Goal: Ask a question

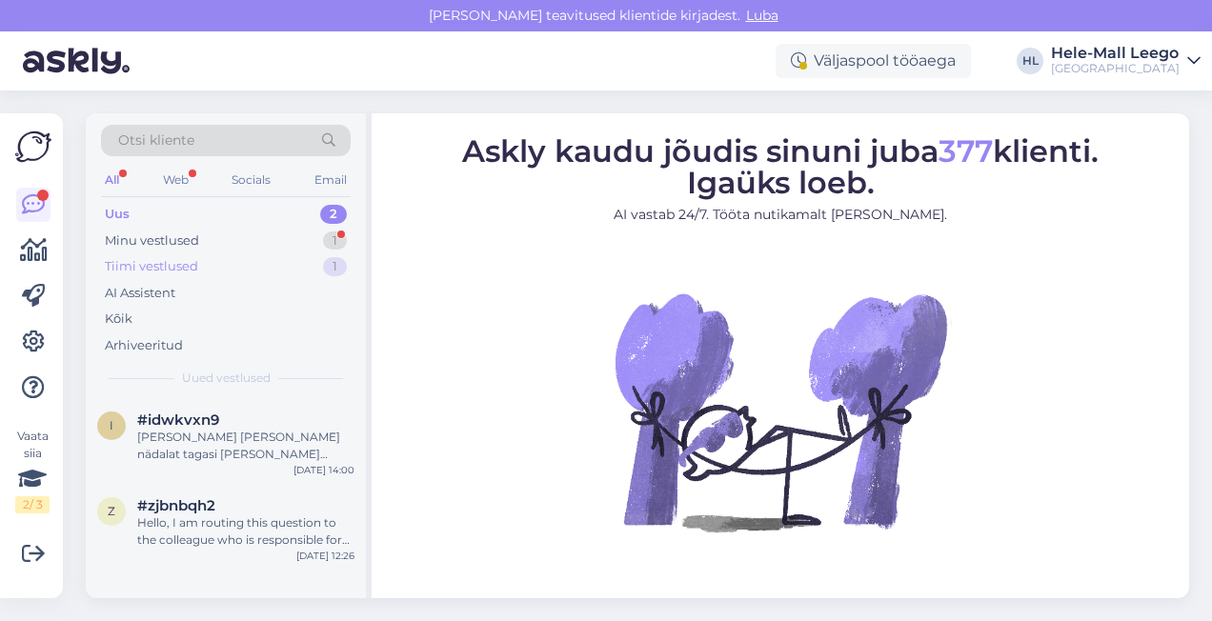
click at [187, 266] on div "Tiimi vestlused" at bounding box center [151, 266] width 93 height 19
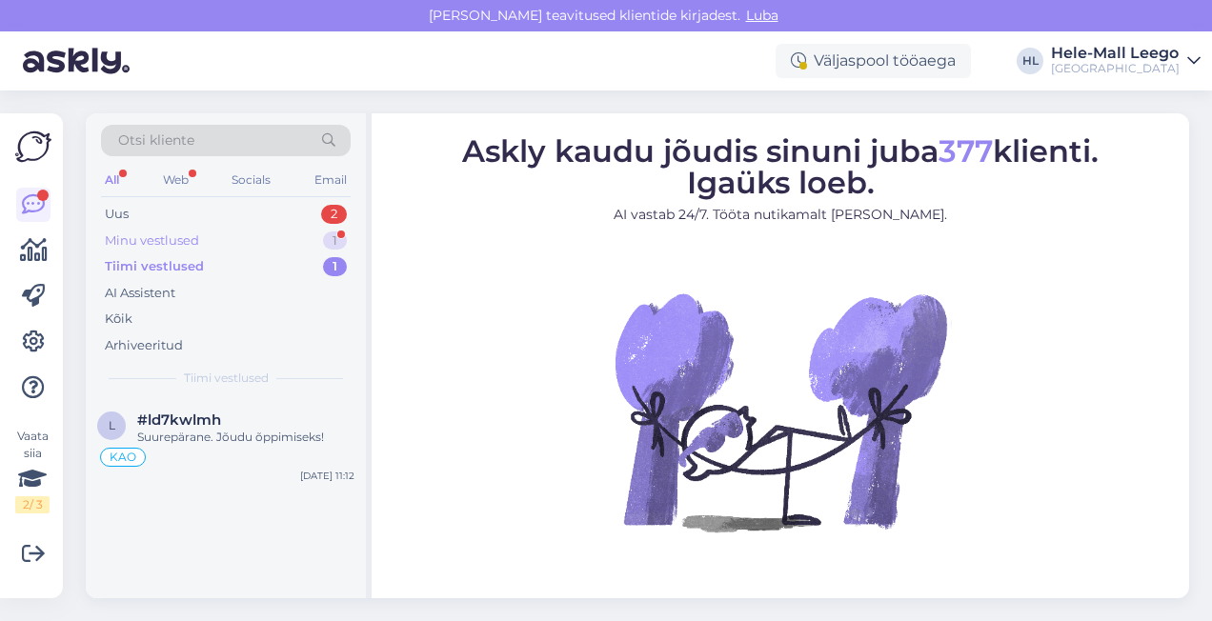
click at [157, 233] on div "Minu vestlused" at bounding box center [152, 241] width 94 height 19
click at [212, 440] on div "Вам заранее нужно оплатить?" at bounding box center [245, 437] width 217 height 17
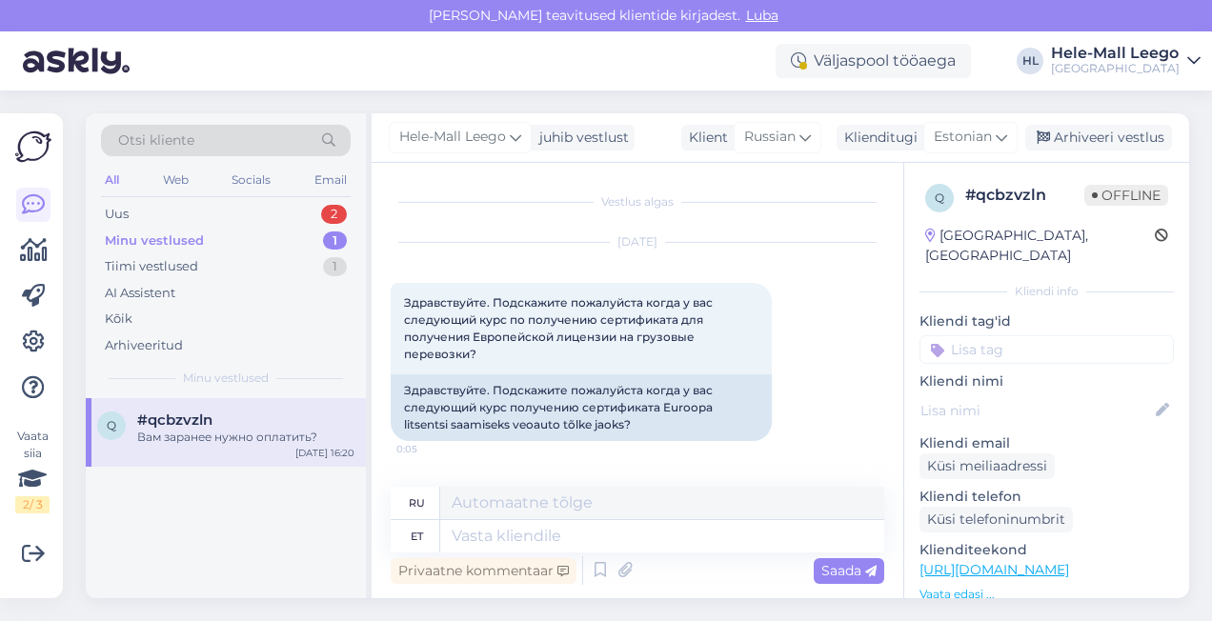
scroll to position [1461, 0]
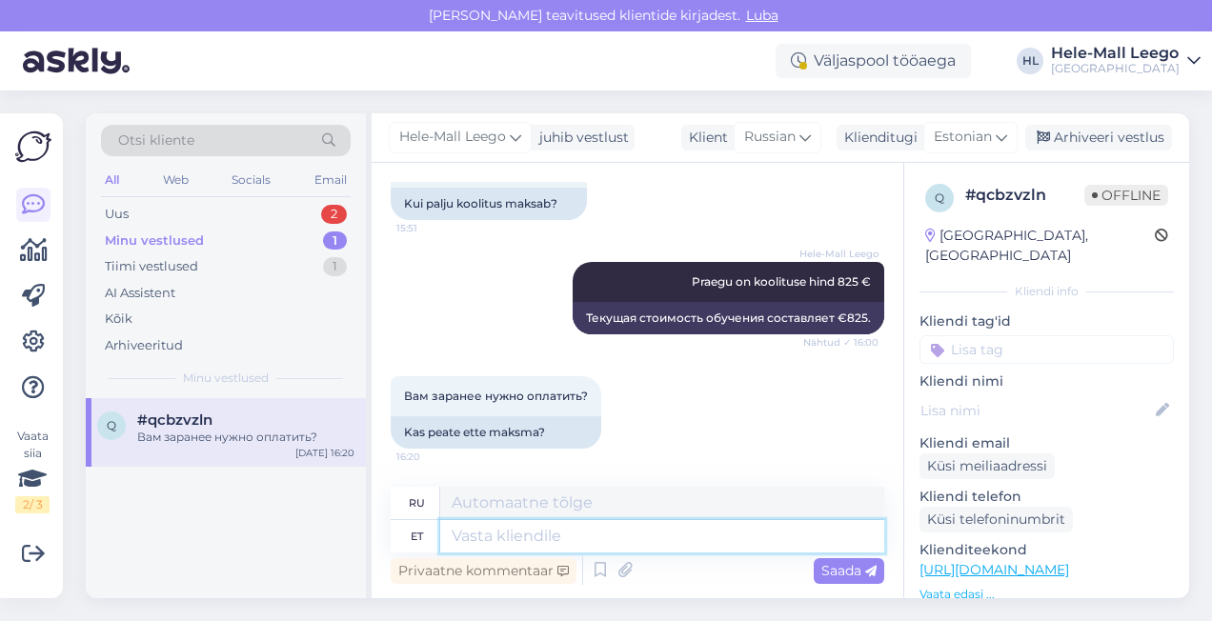
click at [486, 528] on textarea at bounding box center [662, 536] width 444 height 32
type textarea "Tasumine"
type textarea "Оплата"
type textarea "Tasumine toimub"
type textarea "Производится оплата."
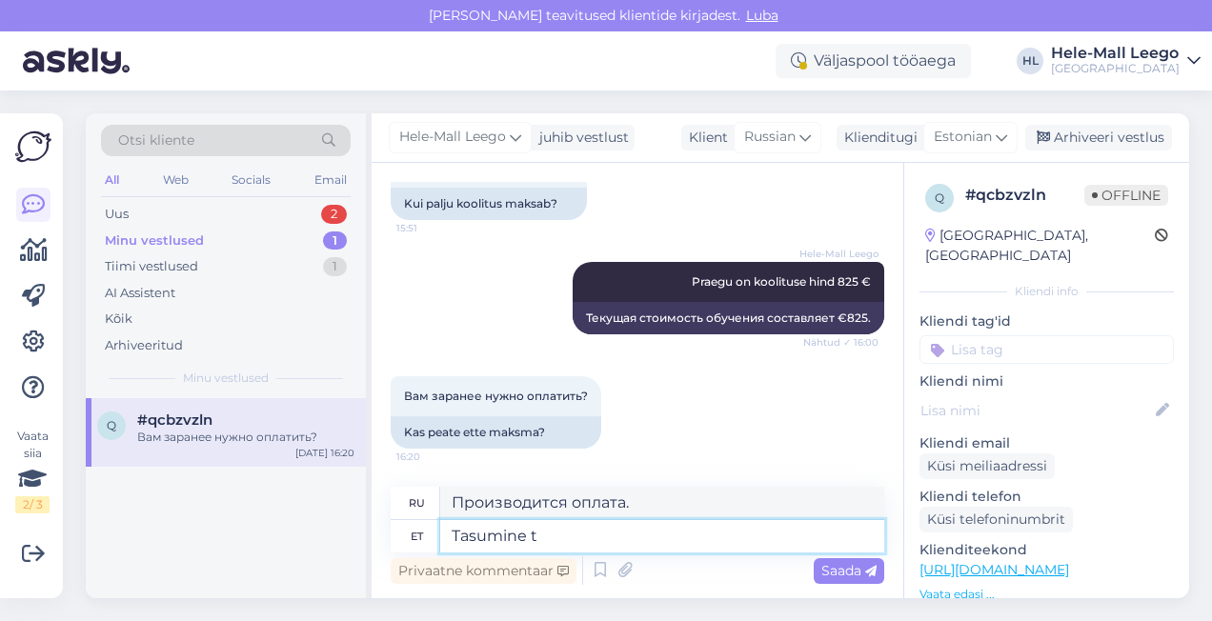
type textarea "Tasumine"
type textarea "Оплата т"
type textarea "Tasumine on"
type textarea "Оплата производится"
type textarea "Tasumine on arve a"
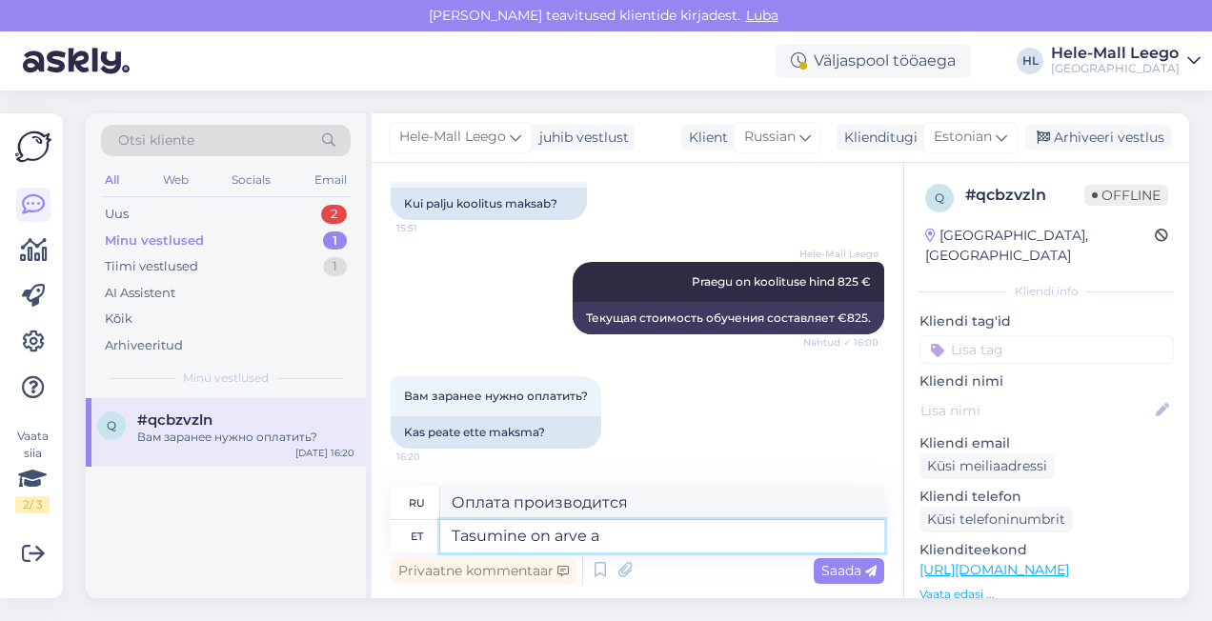
type textarea "Оплата производится по счету."
type textarea "Tasumine on arve alusel."
type textarea "Оплата производится на основании счета."
type textarea "Tasumine on arve alusel. Arved koostatakse, k"
type textarea "Оплата производится на основании счета. Счета-фактуры готовятся."
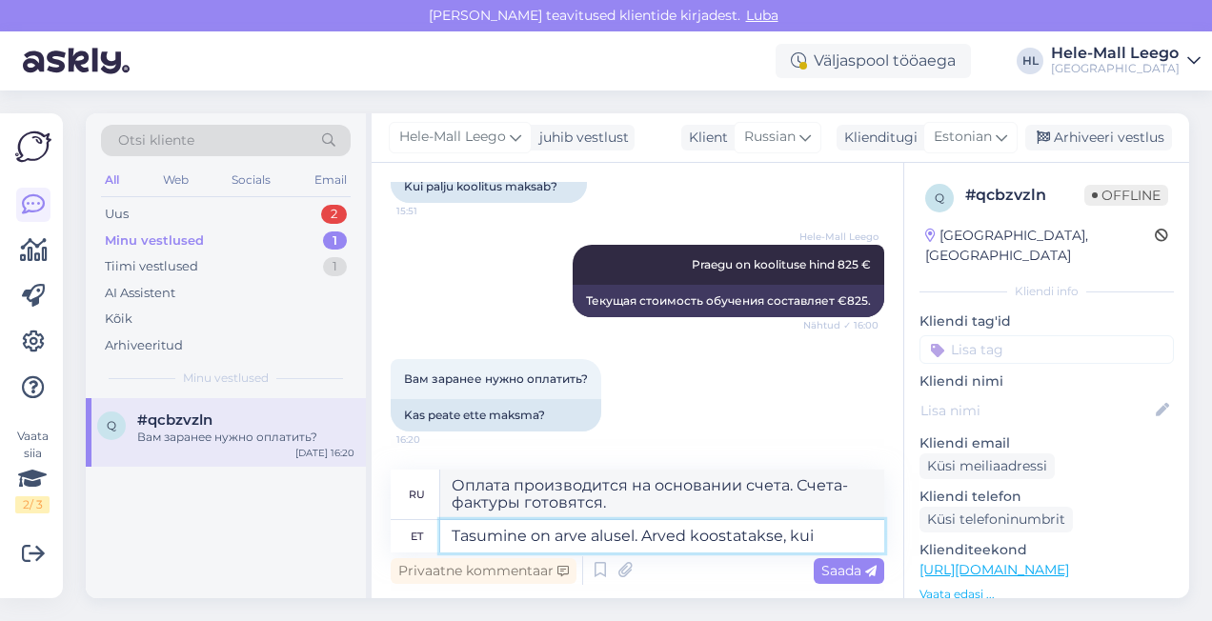
type textarea "Tasumine on arve alusel. Arved koostatakse, kui k"
type textarea "Оплата производится на основании счета. Счета выставляются, когда"
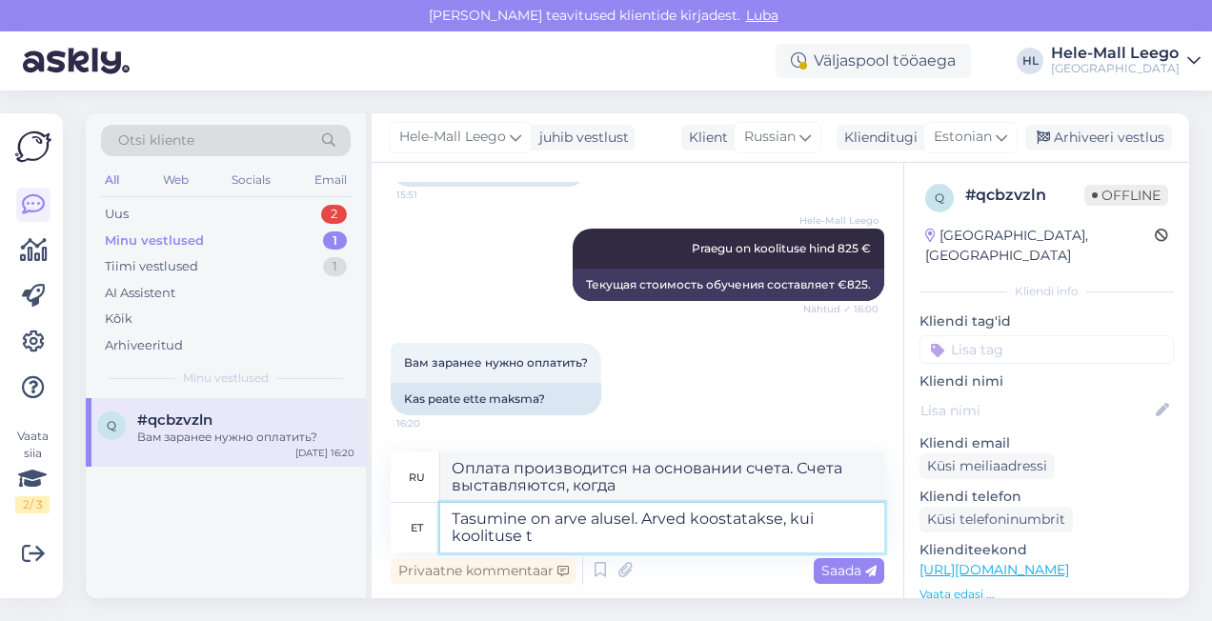
type textarea "Tasumine on arve alusel. Arved koostatakse, kui koolituse to"
type textarea "Оплата производится на основании счёта. Счёта выставляются после завершения обу…"
type textarea "Tasumine on arve alusel. Arved koostatakse, kui koolituse toimumiseks v"
type textarea "Оплата производится на основании счёта. Счёта выставляются в день проведения об…"
type textarea "Tasumine on arve alusel. Arved koostatakse, kui koolituse toimumiseks vajalik o"
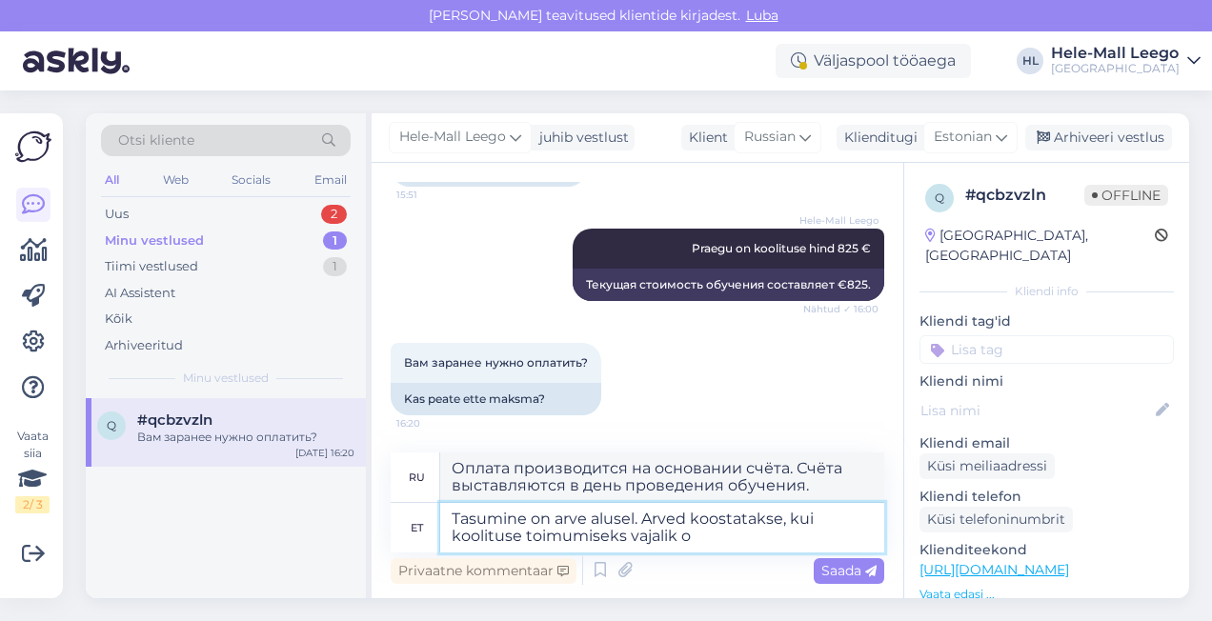
type textarea "Оплата производится на основании счёта. Счёта выставляются по мере необходимост…"
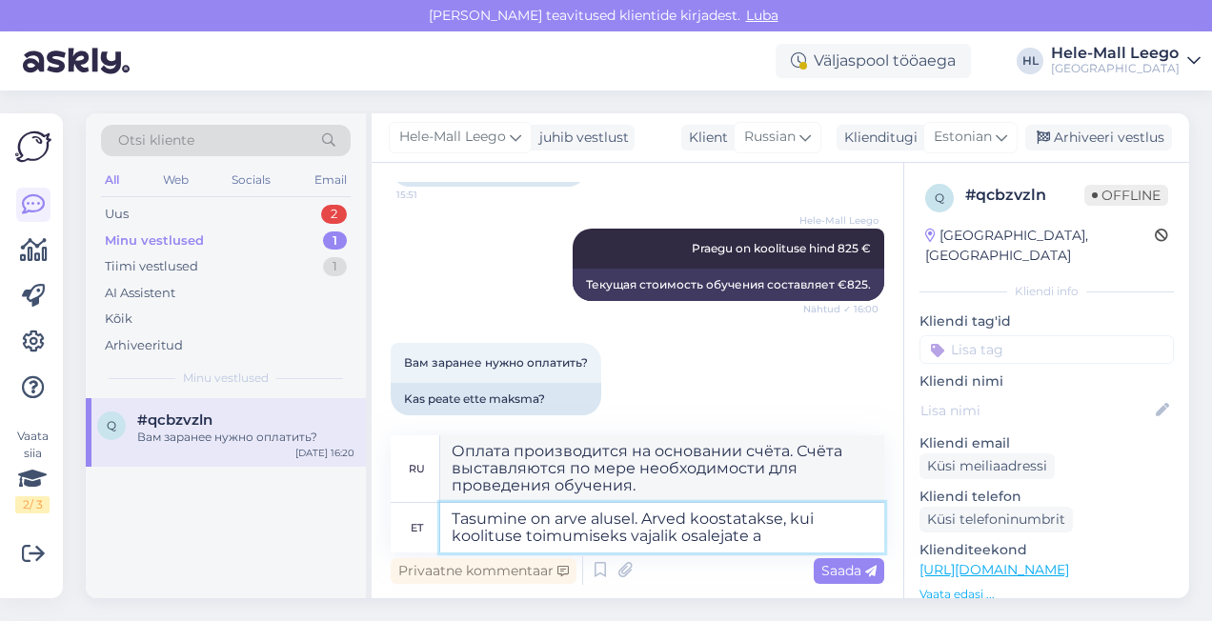
type textarea "Tasumine on arve alusel. Arved koostatakse, kui koolituse toimumiseks vajalik o…"
type textarea "Оплата производится на основании счёта. Счёта выставляются по мере набора необх…"
type textarea "Tasumine on arve alusel. Arved koostatakse, kui koolituse toimumiseks vajalik o…"
type textarea "Оплата производится на основании счёта. Счёта выставляются по достижении необхо…"
type textarea "Tasumine on arve alusel. Arved koostatakse, kui koolituse toimumiseks vajalik o…"
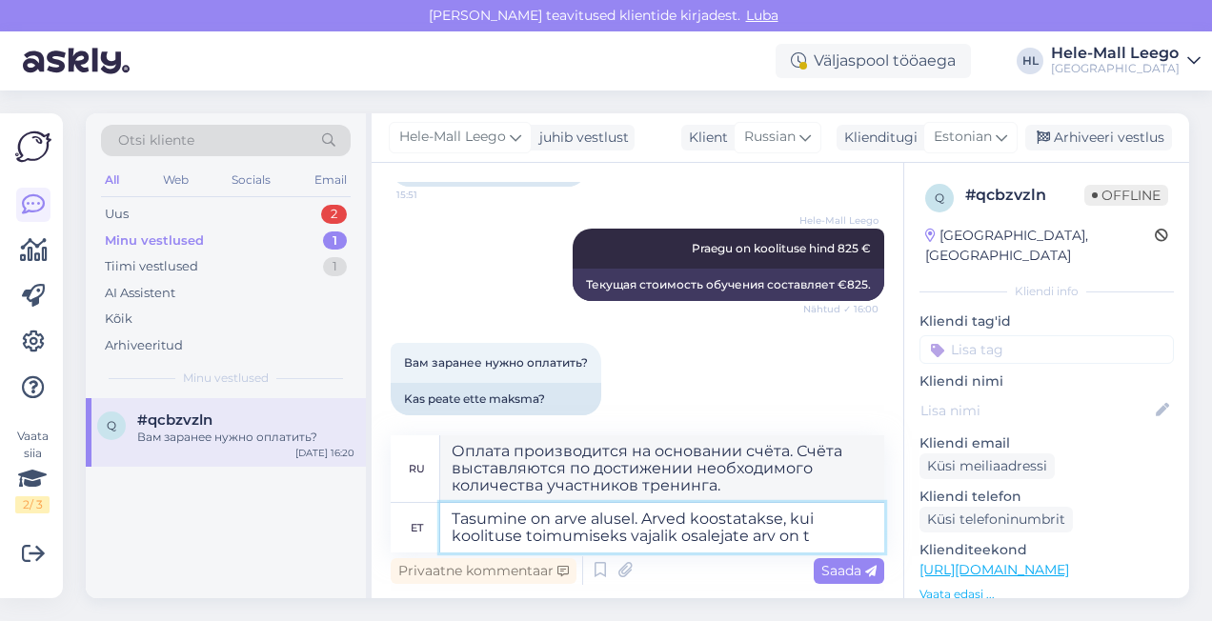
type textarea "Оплата производится на основании счета. Счета выставляются после того, как коли…"
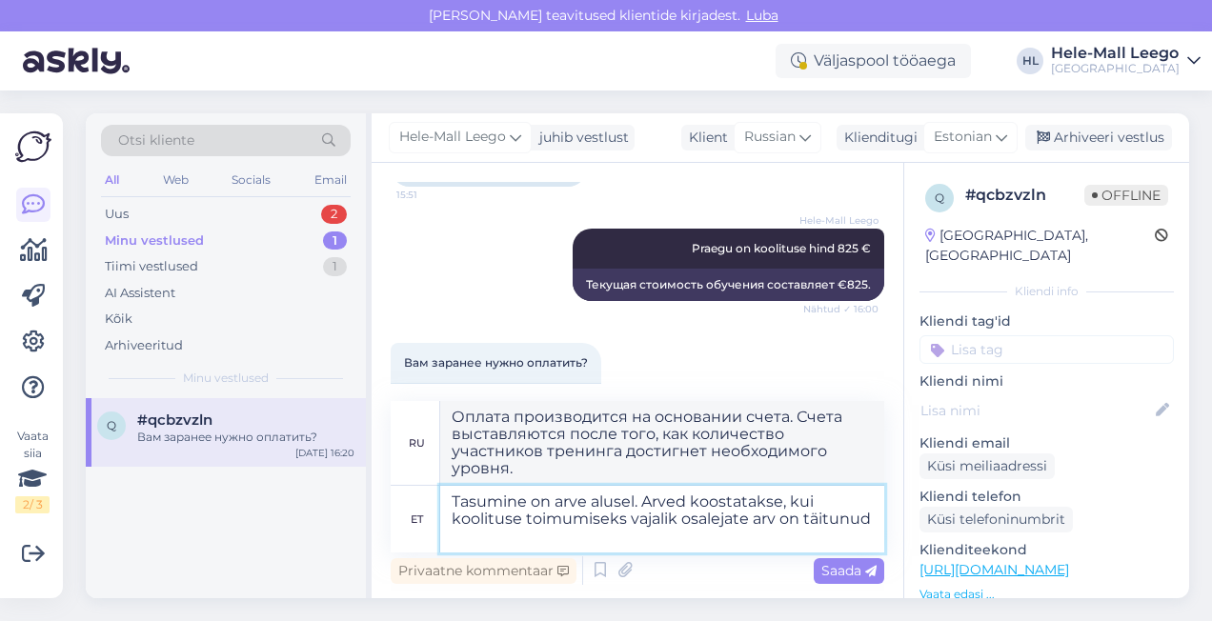
type textarea "Tasumine on arve alusel. Arved koostatakse, kui koolituse toimumiseks vajalik o…"
type textarea "Оплата производится на основании счёта. Счёта выставляются после набора необход…"
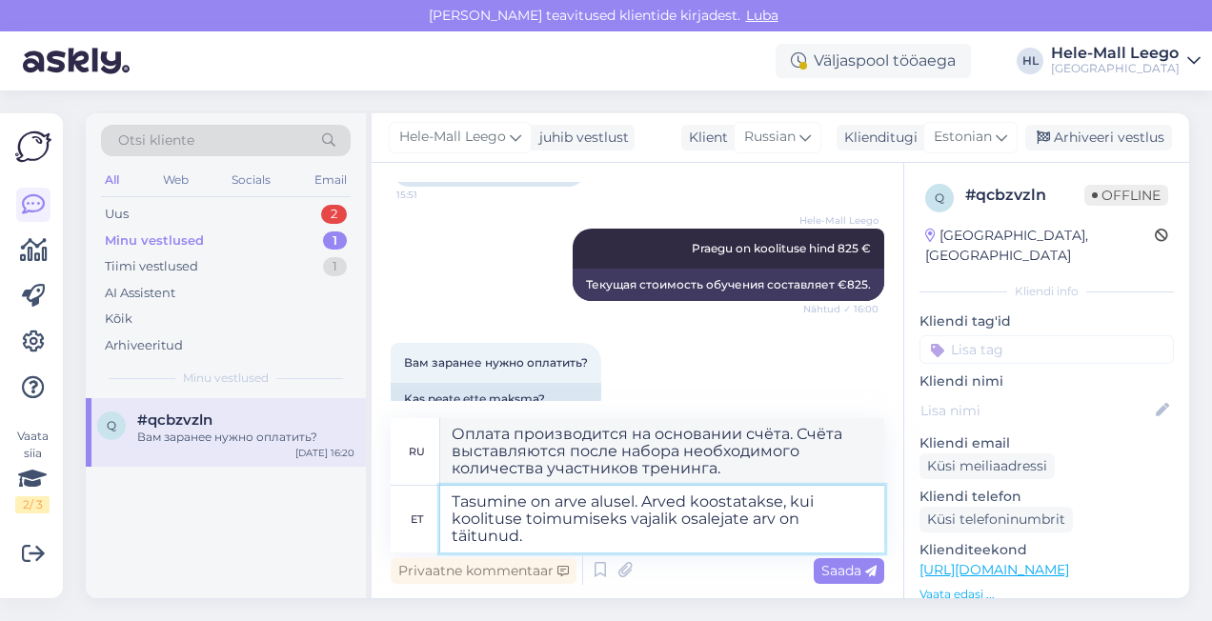
drag, startPoint x: 520, startPoint y: 522, endPoint x: 457, endPoint y: 522, distance: 62.9
click at [457, 522] on textarea "Tasumine on arve alusel. Arved koostatakse, kui koolituse toimumiseks vajalik o…" at bounding box center [662, 519] width 444 height 67
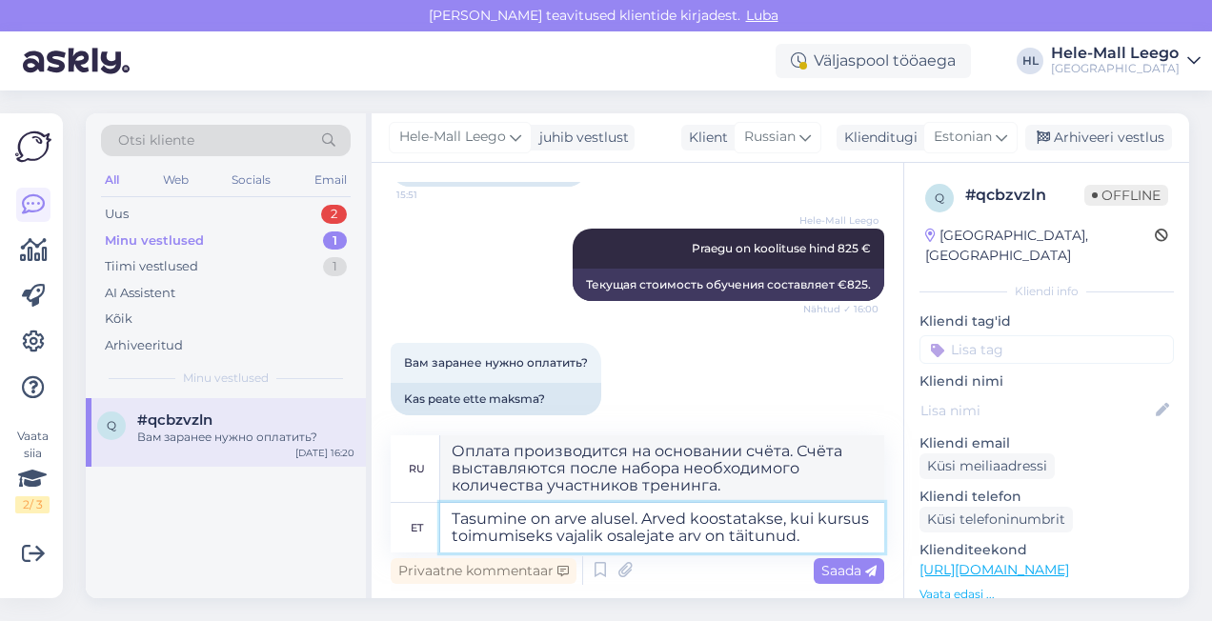
type textarea "Tasumine on arve alusel. Arved koostatakse, kui kursuse toimumiseks vajalik osa…"
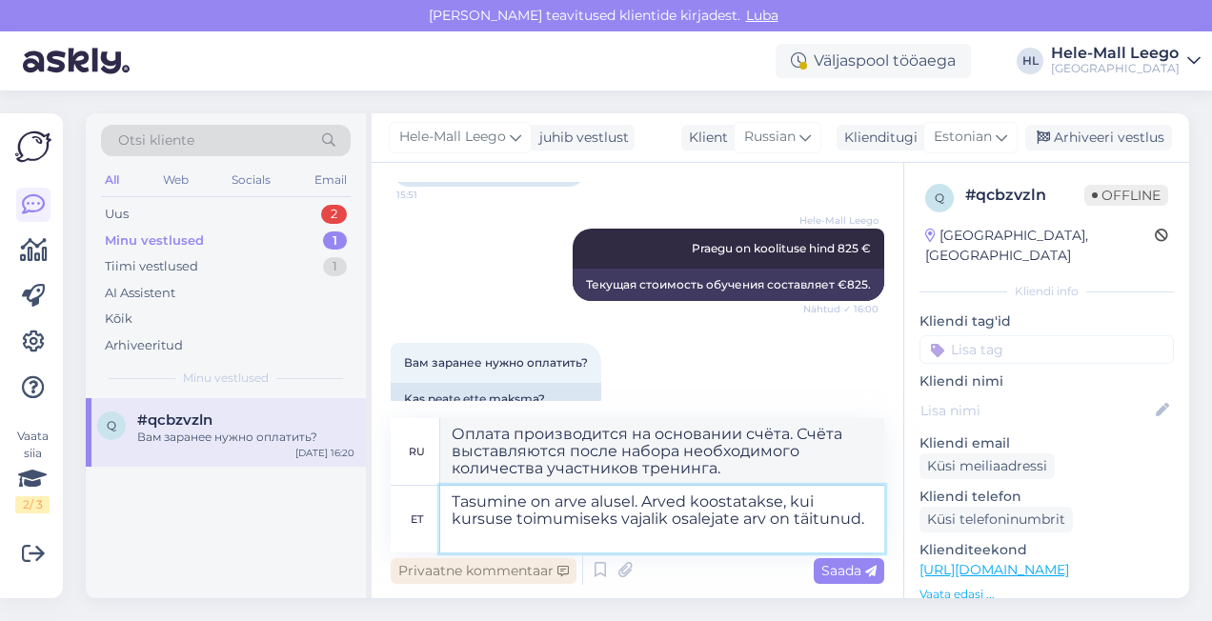
type textarea "Оплата производится на основании счёта. Счёта выставляются после набора необход…"
type textarea "Tasumine on arve alusel. Arved koostatakse, kui kursuse toimumiseks vajalik osa…"
click at [849, 567] on span "Saada" at bounding box center [848, 570] width 55 height 17
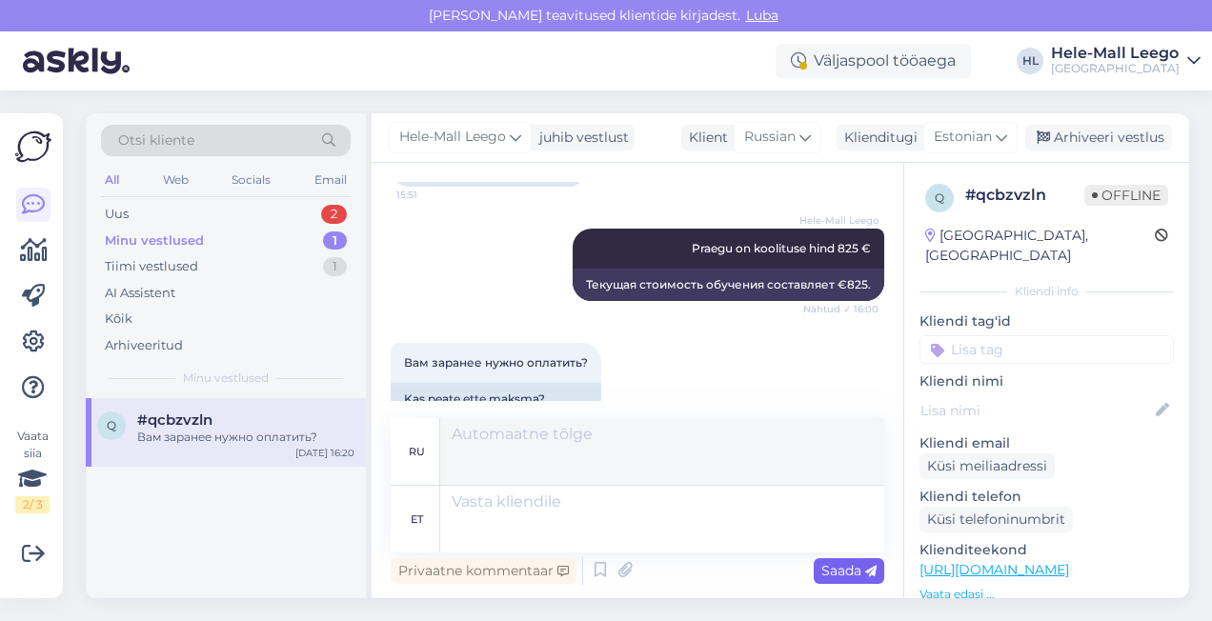
scroll to position [1667, 0]
